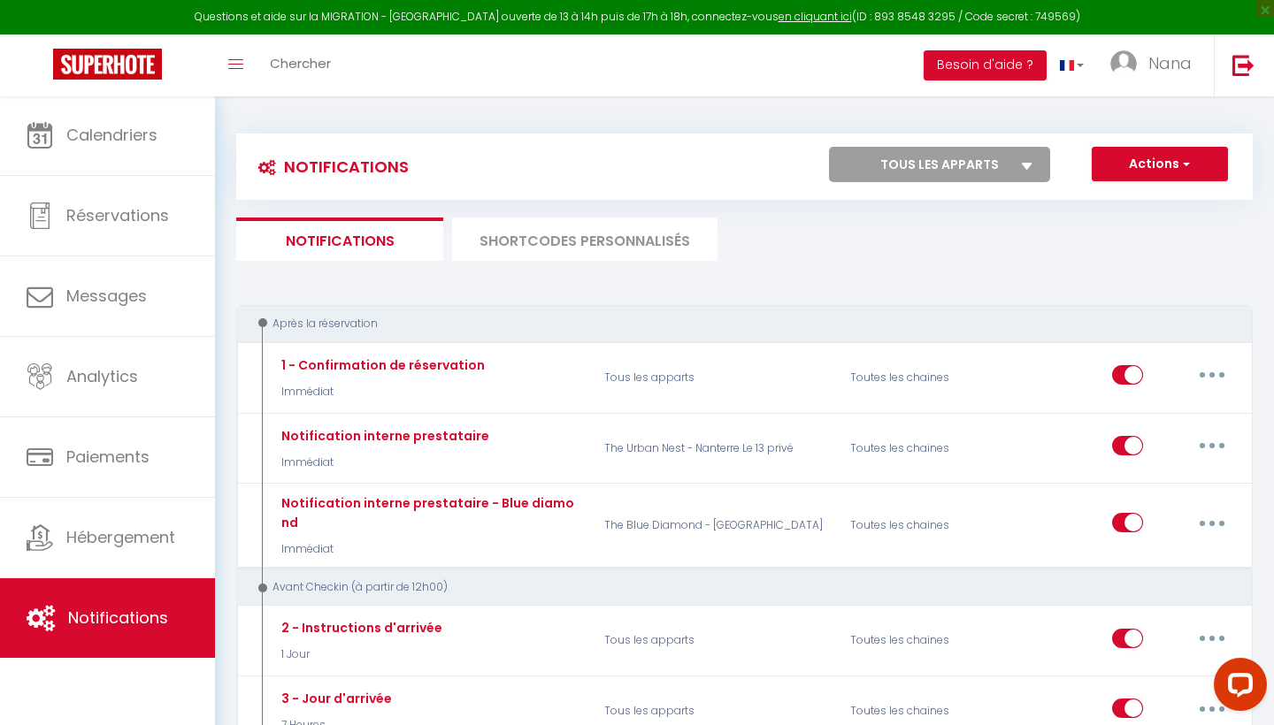
click at [543, 233] on li "SHORTCODES PERSONNALISÉS" at bounding box center [584, 239] width 265 height 43
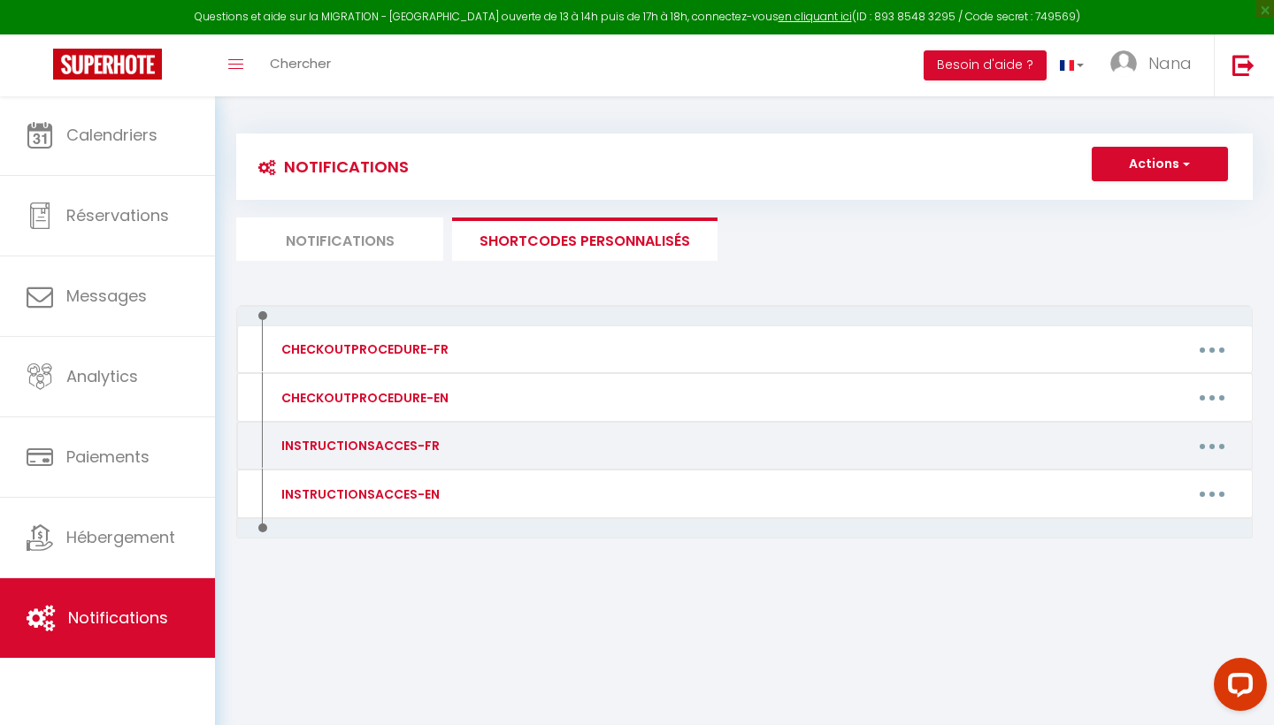
click at [363, 448] on div "INSTRUCTIONSACCES-FR" at bounding box center [358, 445] width 163 height 19
click at [1209, 438] on button "button" at bounding box center [1212, 446] width 50 height 28
click at [1154, 492] on link "Editer" at bounding box center [1165, 486] width 131 height 30
type input "INSTRUCTIONSACCES-FR"
type textarea "Voici les informations essentielles pour une arrivée en toute sérénité."
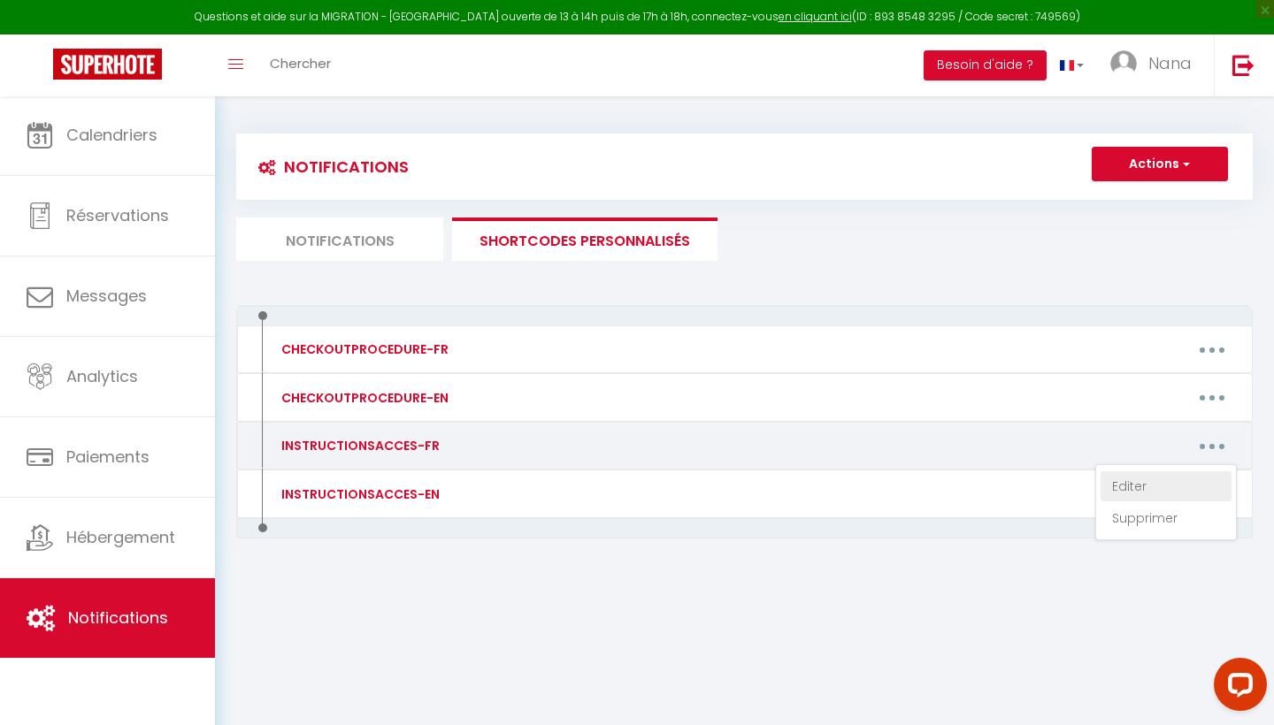
type textarea "🔹 Rendez-vous au restaurant [GEOGRAPHIC_DATA], situé en face du [STREET_ADDRESS…"
type textarea "Voici les instructions pour votre arrivée : À l’adresse indiquée, repérez la de…"
type textarea "🔹 Une fois sur place, repérez la boîte à clés située sur le portail 🔹 Code d’ou…"
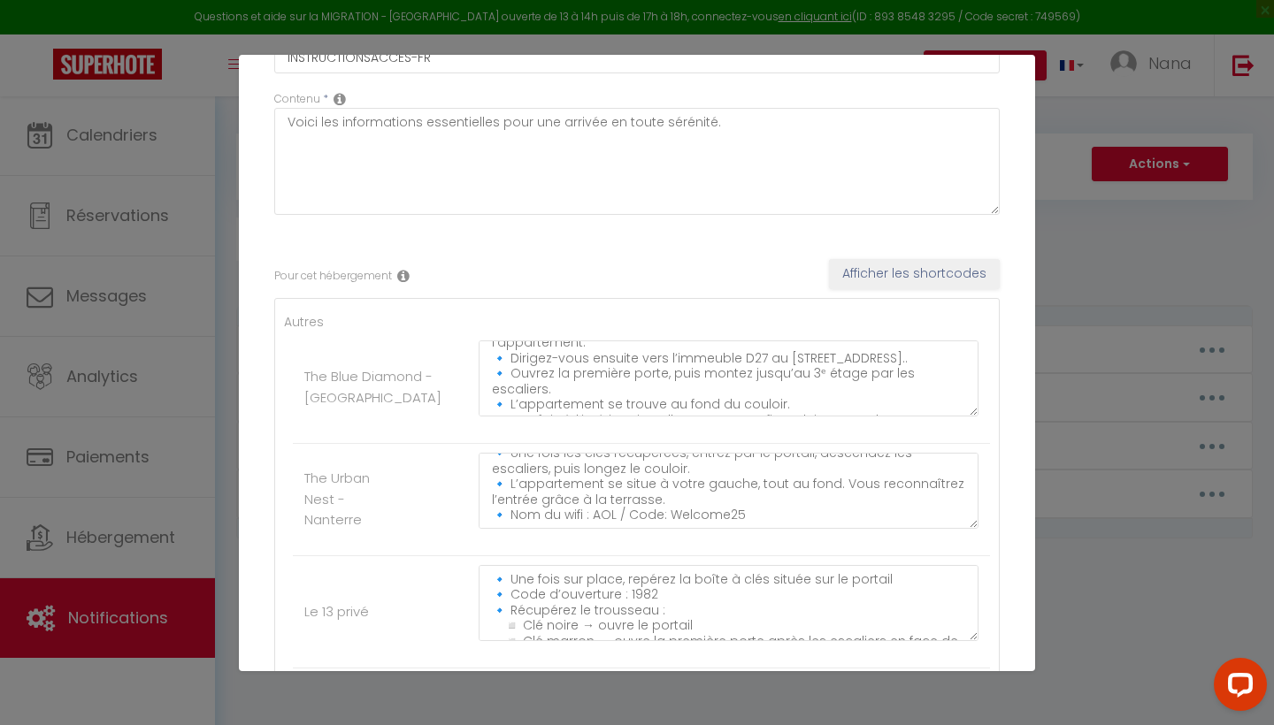
scroll to position [132, 0]
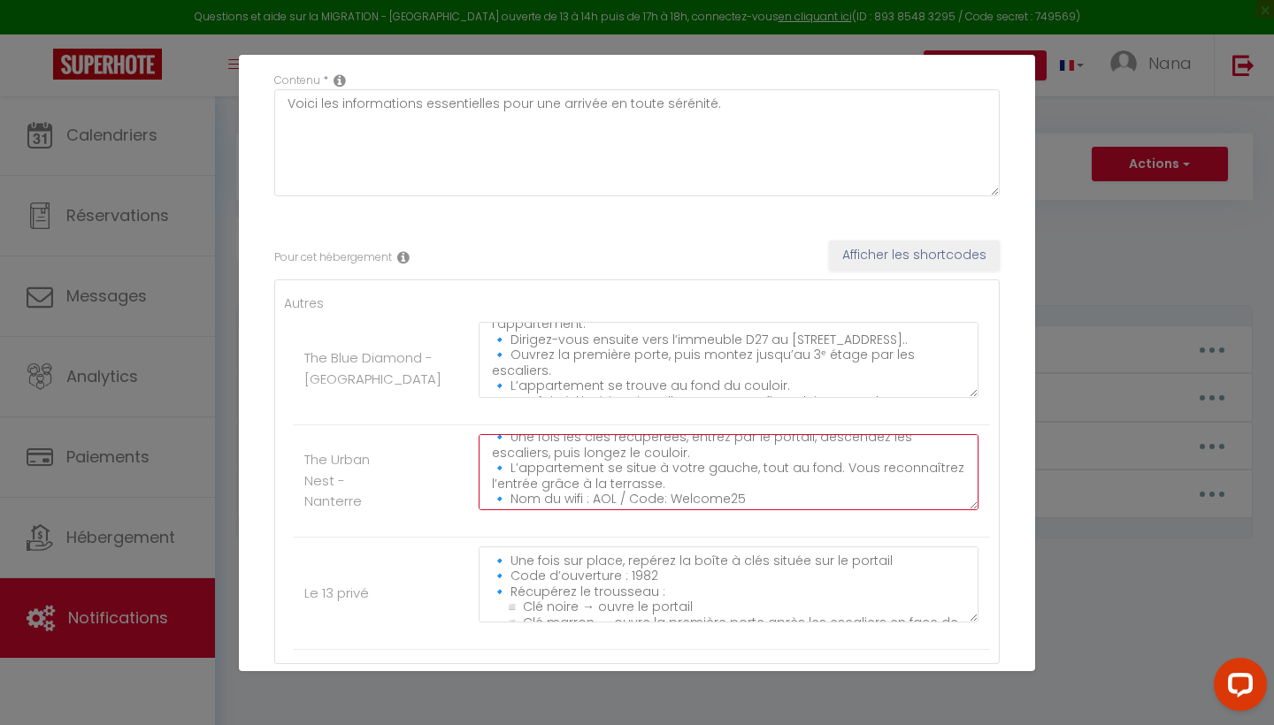
drag, startPoint x: 761, startPoint y: 486, endPoint x: 654, endPoint y: 506, distance: 108.8
click at [654, 506] on textarea "Voici les instructions pour votre arrivée : À l’adresse indiquée, repérez la de…" at bounding box center [728, 472] width 500 height 76
click at [748, 492] on textarea "Voici les instructions pour votre arrivée : À l’adresse indiquée, repérez la de…" at bounding box center [728, 472] width 500 height 76
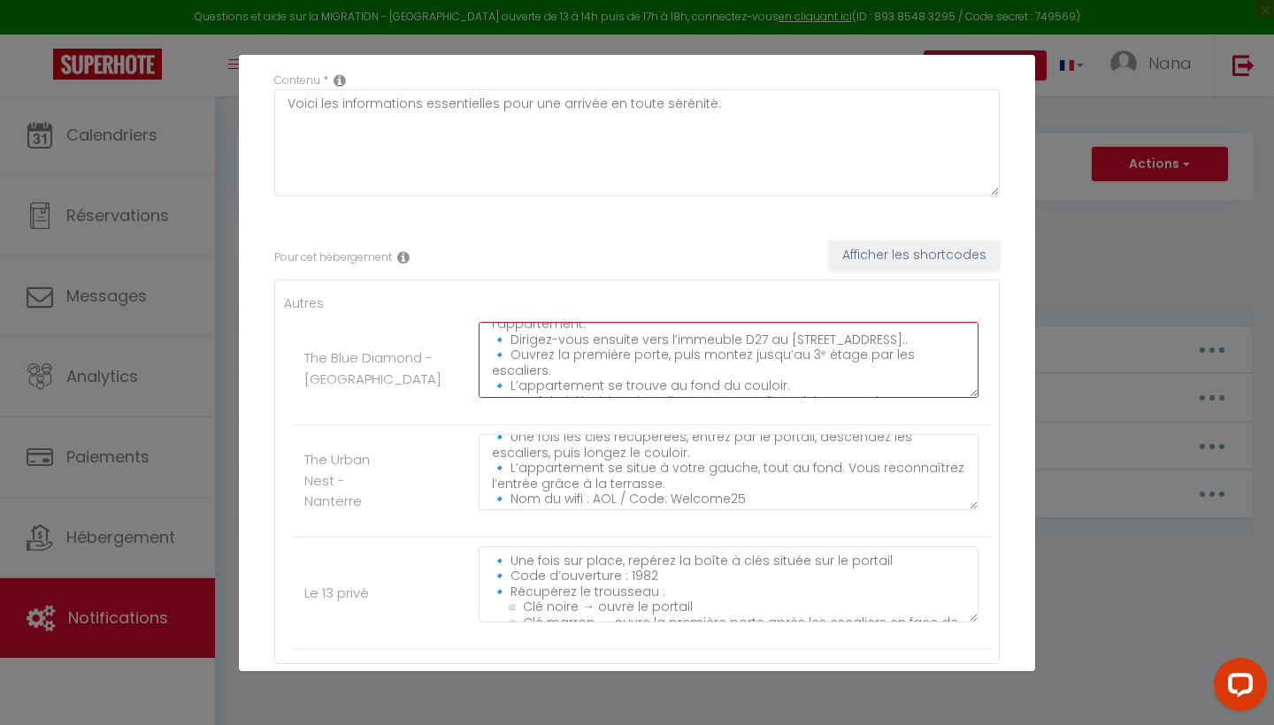
click at [960, 381] on textarea "🔹 Rendez-vous au restaurant [GEOGRAPHIC_DATA], situé en face du [STREET_ADDRESS…" at bounding box center [728, 360] width 500 height 76
paste textarea "🔹 Nom du wifi : AOL / Code: Welcome25"
click at [731, 386] on textarea "🔹 Rendez-vous au restaurant [GEOGRAPHIC_DATA], situé en face du [STREET_ADDRESS…" at bounding box center [728, 360] width 500 height 76
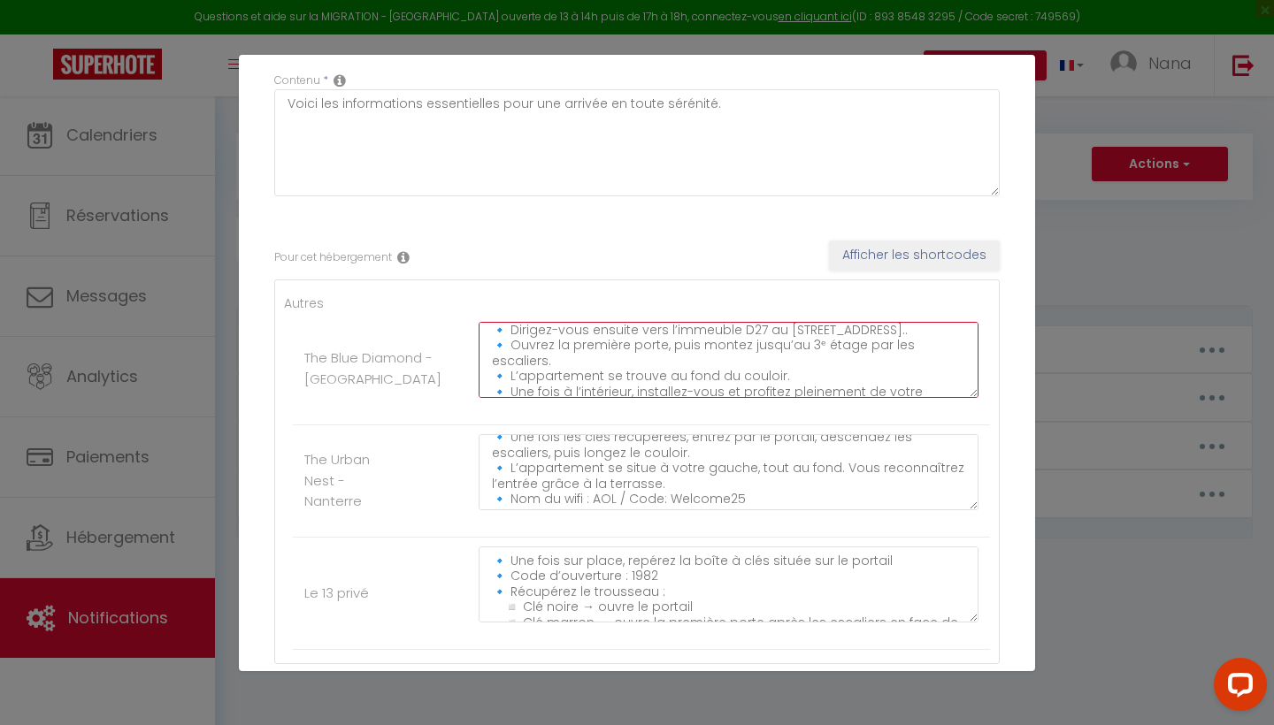
click at [731, 386] on textarea "🔹 Rendez-vous au restaurant [GEOGRAPHIC_DATA], situé en face du [STREET_ADDRESS…" at bounding box center [728, 360] width 500 height 76
click at [747, 386] on textarea "🔹 Rendez-vous au restaurant [GEOGRAPHIC_DATA], situé en face du [STREET_ADDRESS…" at bounding box center [728, 360] width 500 height 76
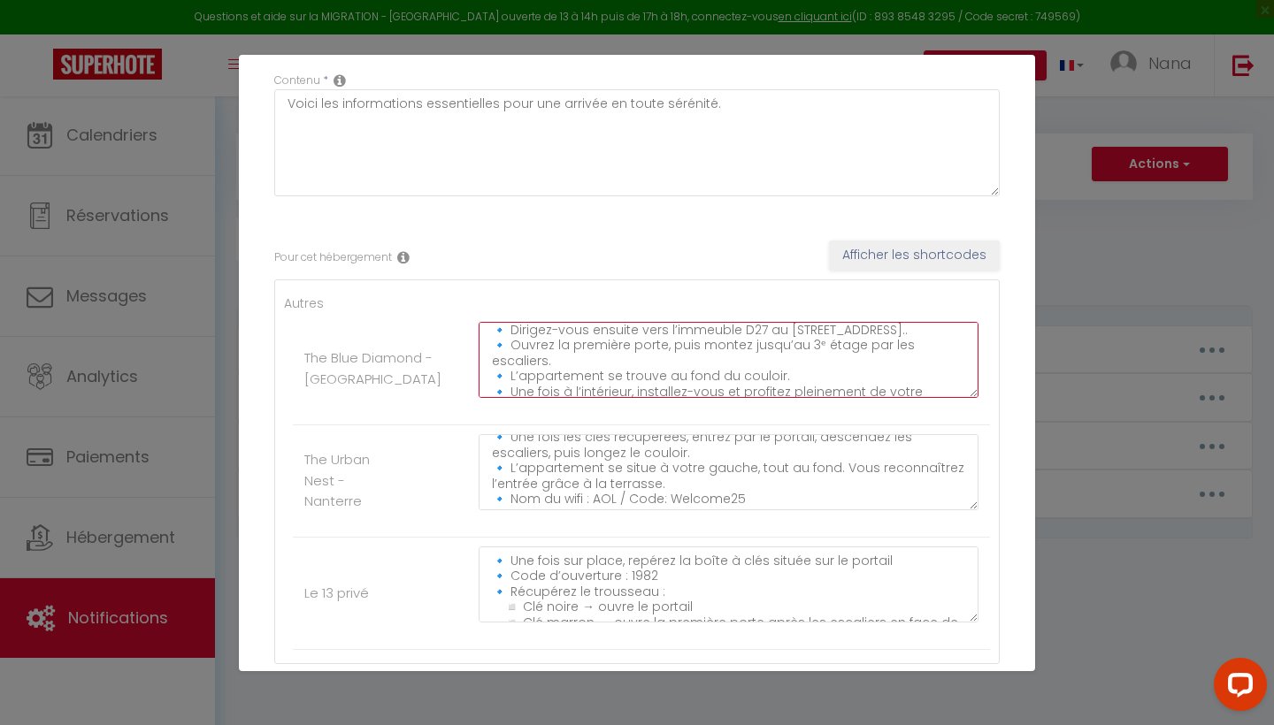
click at [747, 386] on textarea "🔹 Rendez-vous au restaurant [GEOGRAPHIC_DATA], situé en face du [STREET_ADDRESS…" at bounding box center [728, 360] width 500 height 76
click at [790, 356] on textarea "🔹 Rendez-vous au restaurant [GEOGRAPHIC_DATA], situé en face du [STREET_ADDRESS…" at bounding box center [728, 360] width 500 height 76
paste textarea "🔹 Nom du wifi : AOL / Code: Welcome25"
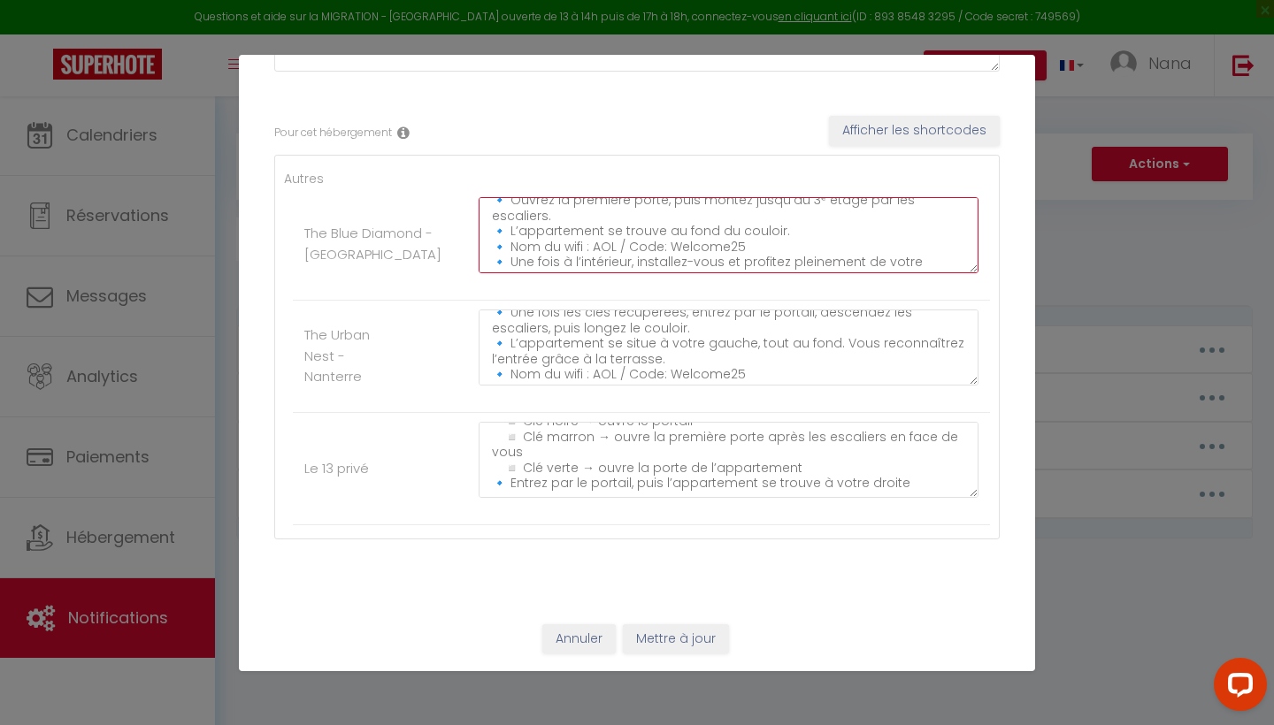
scroll to position [58, 0]
type textarea "🔹 Rendez-vous au restaurant [GEOGRAPHIC_DATA], situé en face du [STREET_ADDRESS…"
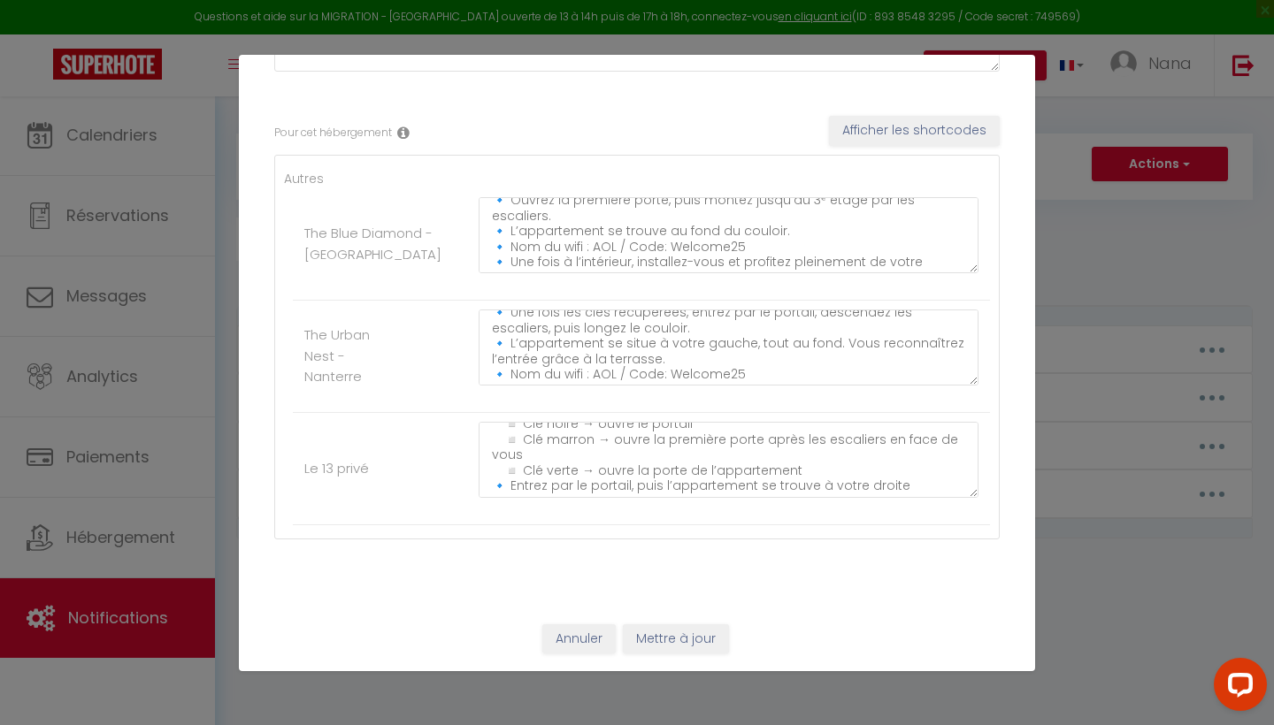
click at [659, 638] on button "Mettre à jour" at bounding box center [676, 639] width 106 height 30
